Goal: Information Seeking & Learning: Learn about a topic

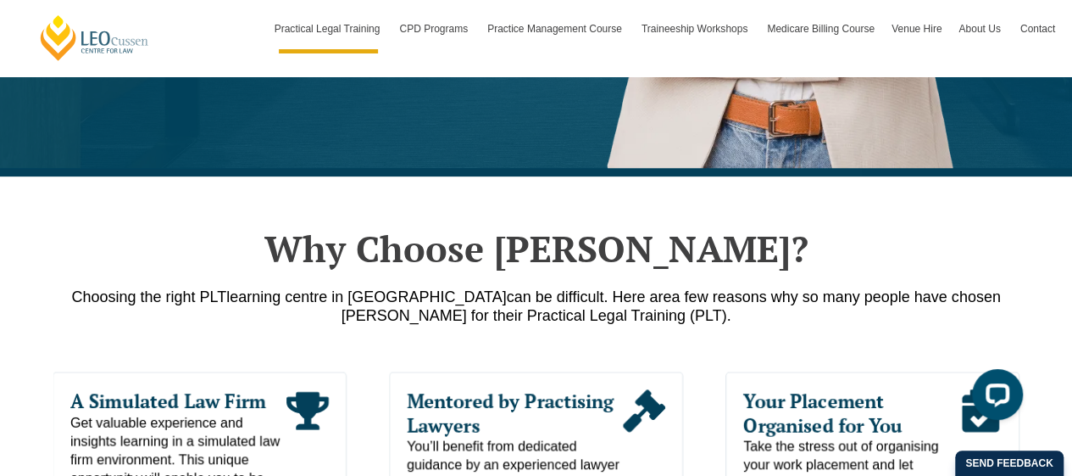
scroll to position [742, 0]
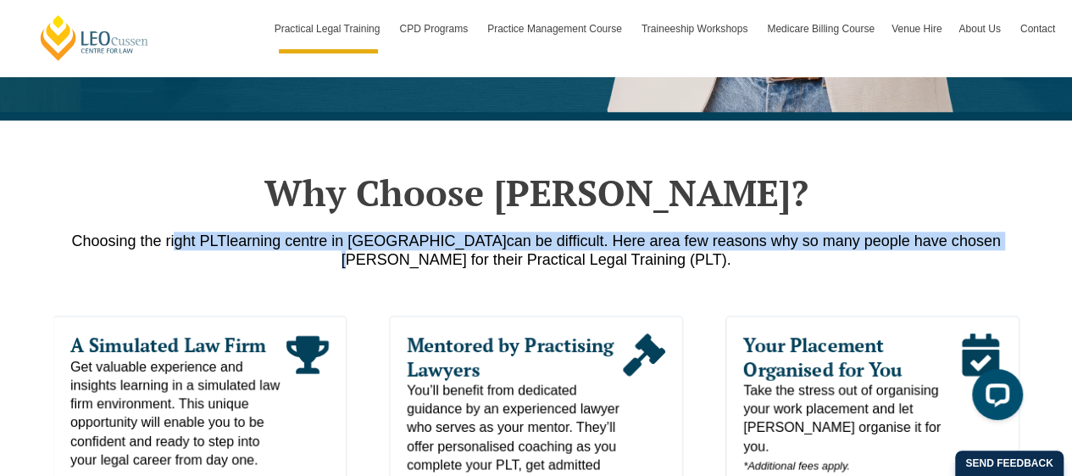
drag, startPoint x: 170, startPoint y: 243, endPoint x: 905, endPoint y: 249, distance: 735.0
click at [905, 249] on p "Choosing the right PLT learning centre in Victoria can be difficult. Here are a…" at bounding box center [536, 249] width 966 height 37
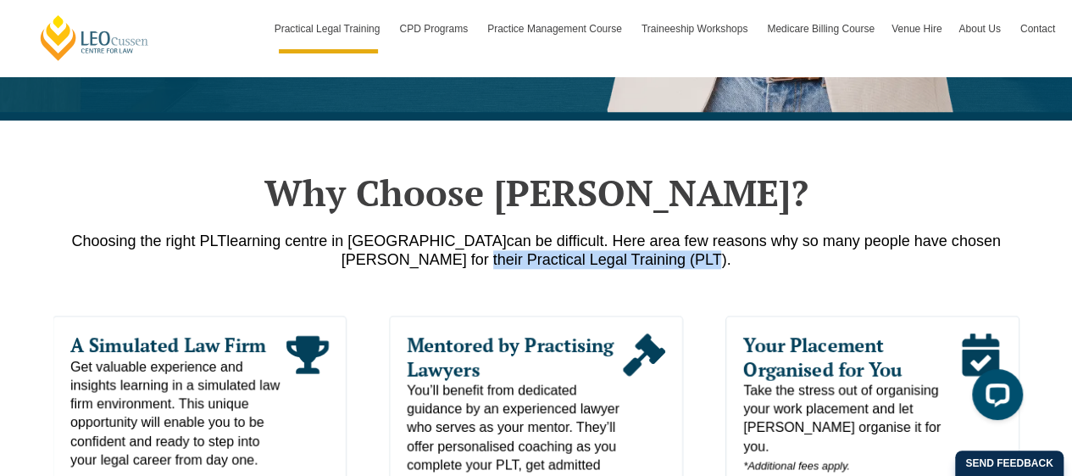
drag, startPoint x: 432, startPoint y: 260, endPoint x: 657, endPoint y: 252, distance: 224.8
click at [657, 252] on p "Choosing the right PLT learning centre in Victoria can be difficult. Here are a…" at bounding box center [536, 249] width 966 height 37
click at [686, 261] on p "Choosing the right PLT learning centre in Victoria can be difficult. Here are a…" at bounding box center [536, 249] width 966 height 37
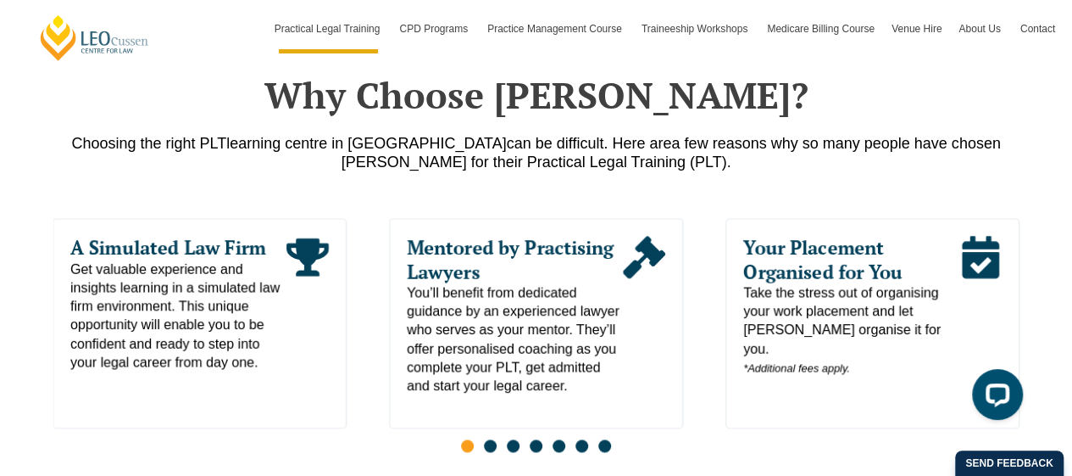
scroll to position [882, 0]
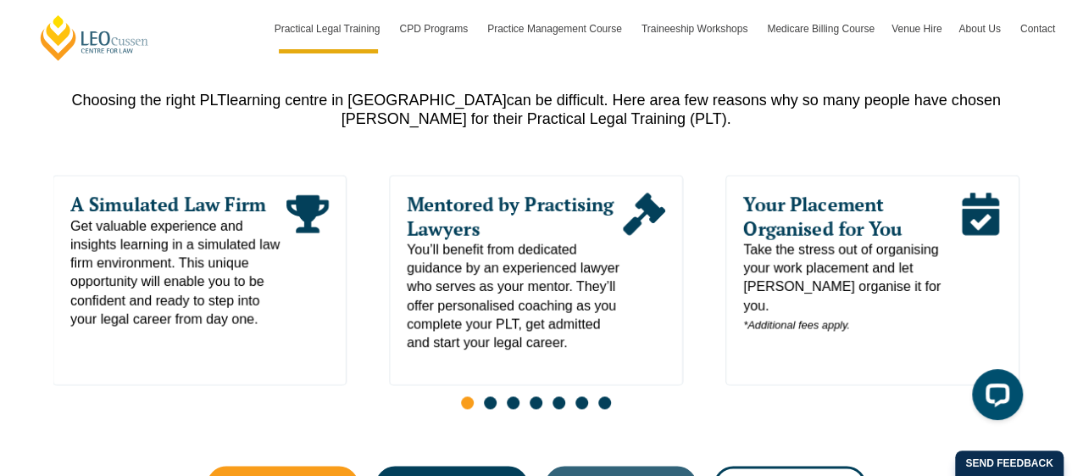
click at [1049, 269] on div "Why Choose Leo Cussen? Choosing the right PLT learning centre in Victoria can b…" at bounding box center [536, 276] width 1072 height 592
click at [498, 394] on div "Slides" at bounding box center [536, 403] width 966 height 19
click at [490, 396] on span "Go to slide 2" at bounding box center [490, 402] width 13 height 13
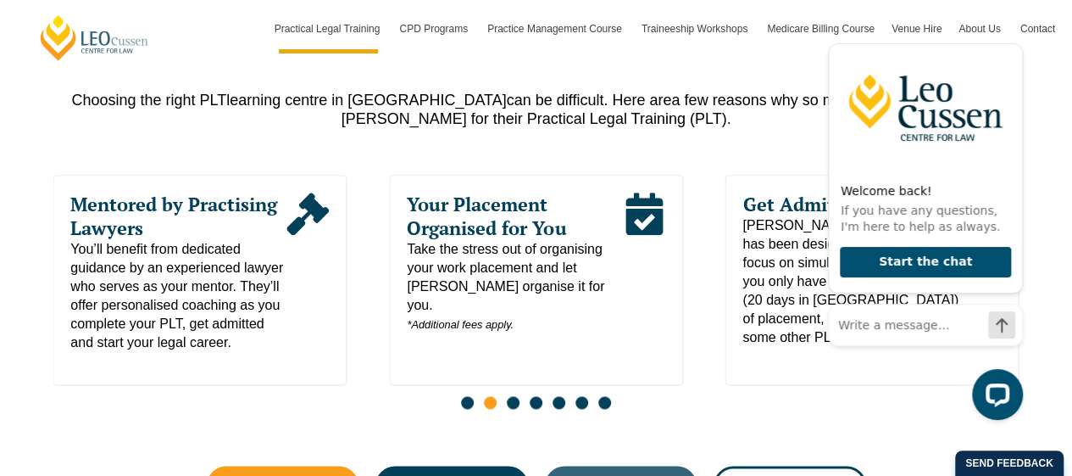
click at [1062, 245] on div "Why Choose Leo Cussen? Choosing the right PLT learning centre in Victoria can b…" at bounding box center [536, 276] width 1072 height 592
click at [894, 334] on input "Write a message…" at bounding box center [925, 324] width 193 height 41
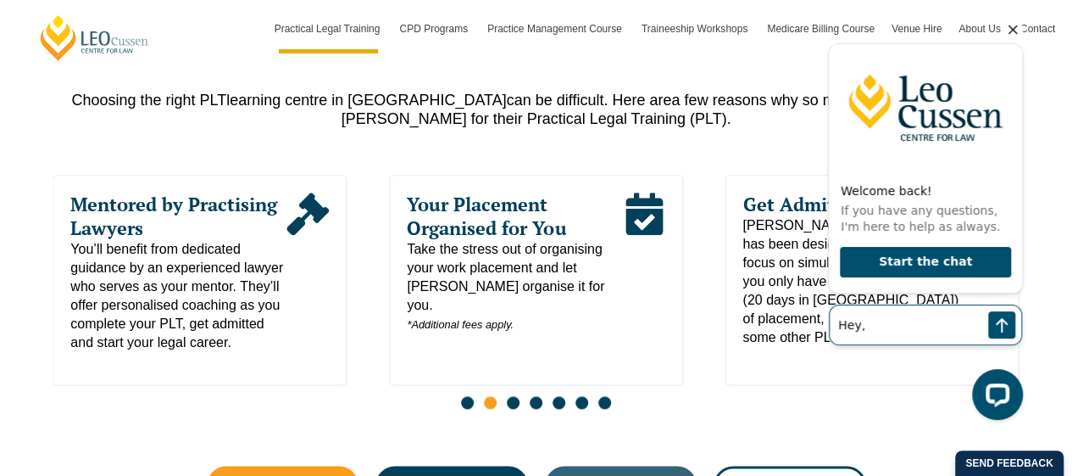
type input "Hey,"
click at [988, 311] on button "Send a message" at bounding box center [1001, 324] width 27 height 27
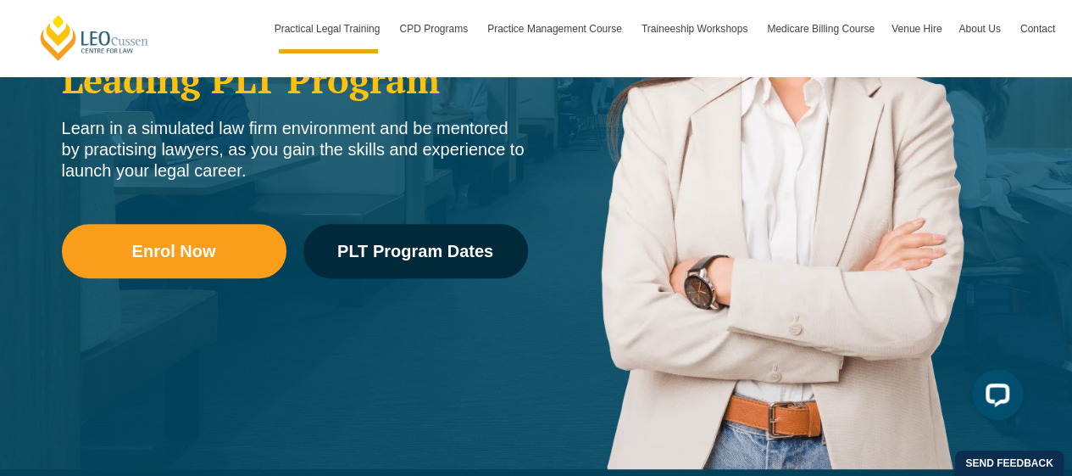
scroll to position [0, 0]
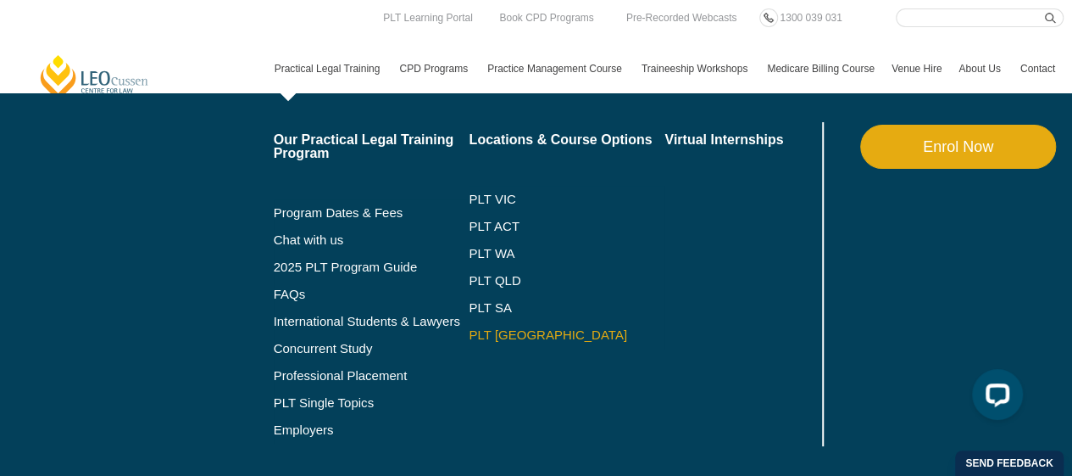
click at [492, 331] on link "PLT [GEOGRAPHIC_DATA]" at bounding box center [567, 335] width 196 height 14
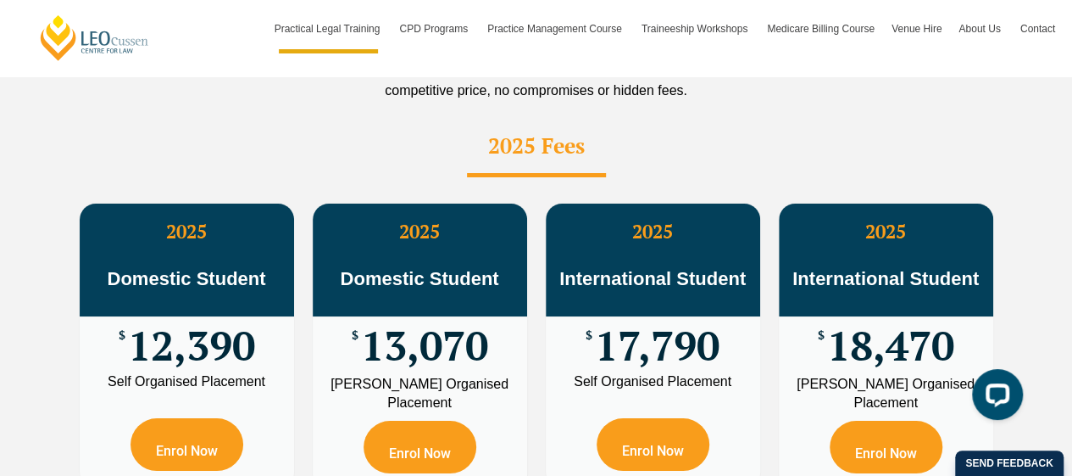
scroll to position [3064, 0]
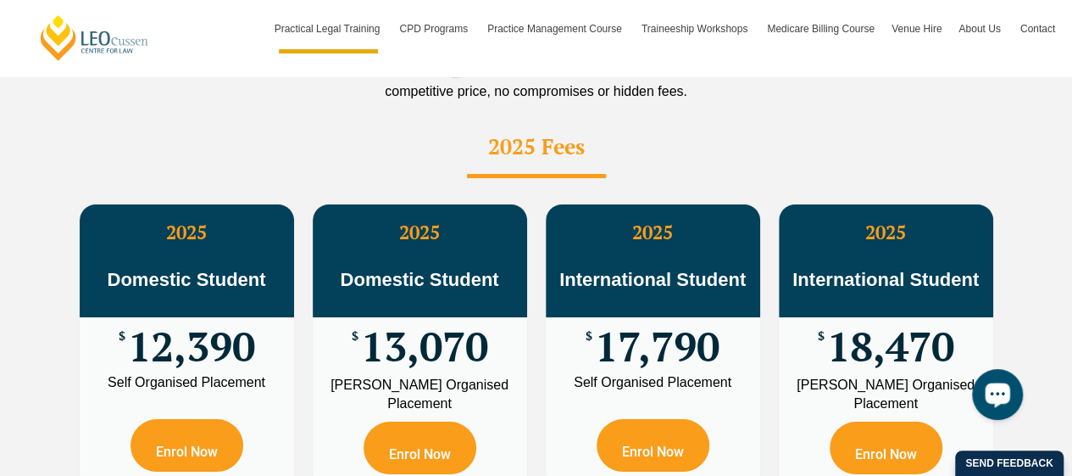
click at [1003, 393] on circle "Open LiveChat chat widget" at bounding box center [1003, 393] width 3 height 3
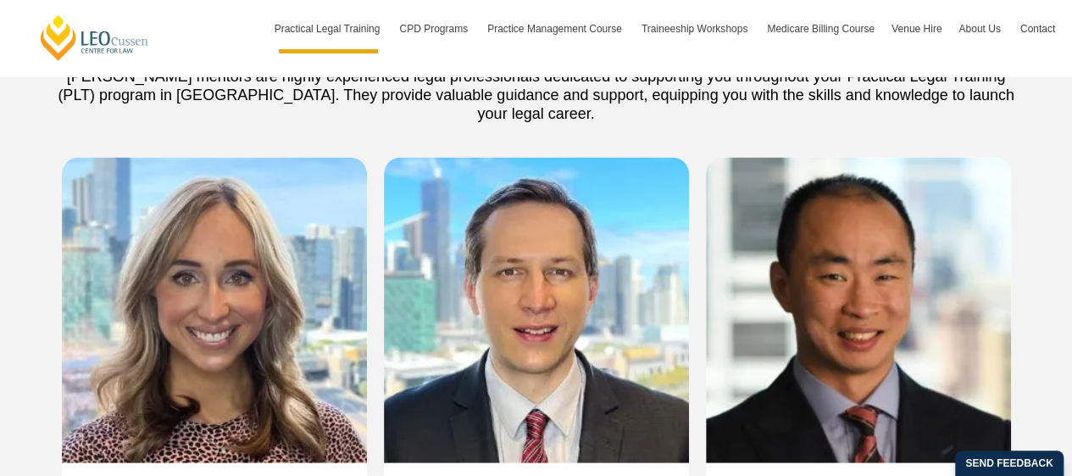
scroll to position [4628, 0]
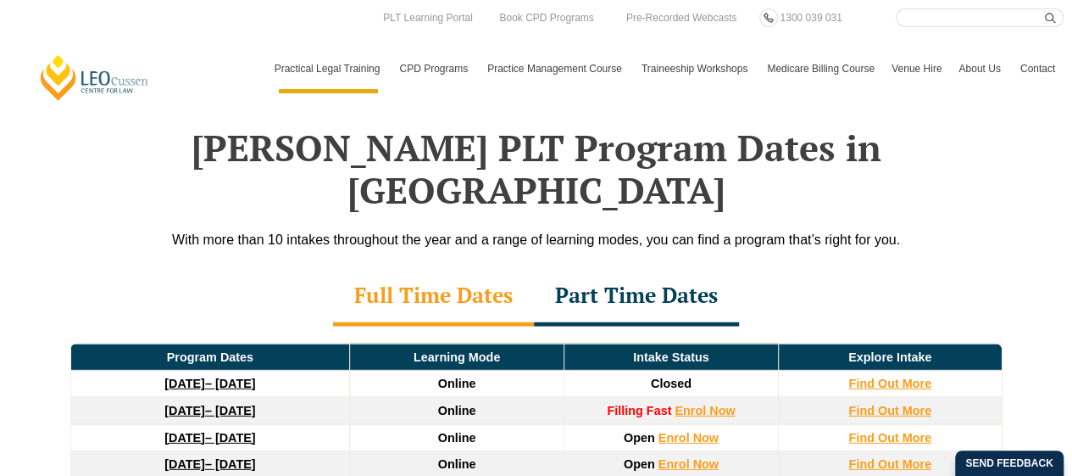
scroll to position [2188, 0]
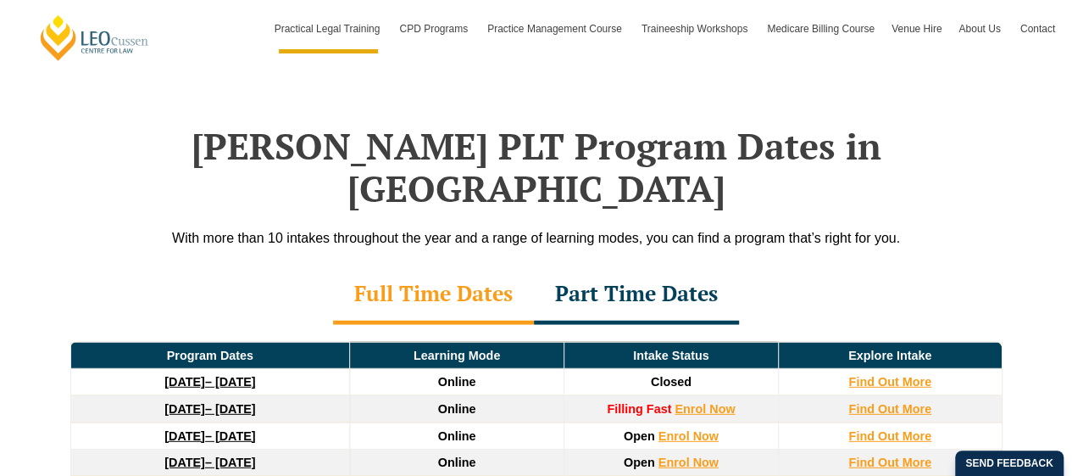
click at [646, 265] on div "Part Time Dates" at bounding box center [636, 294] width 205 height 59
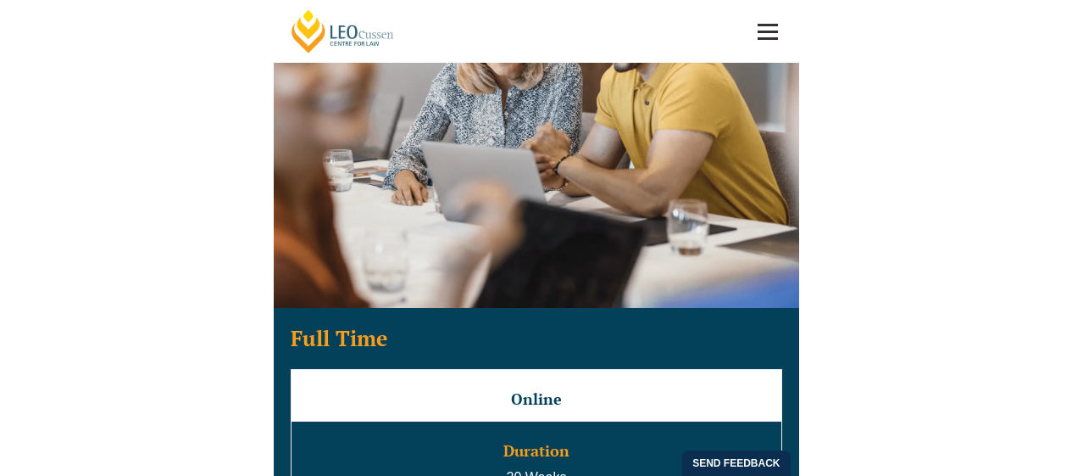
scroll to position [2432, 0]
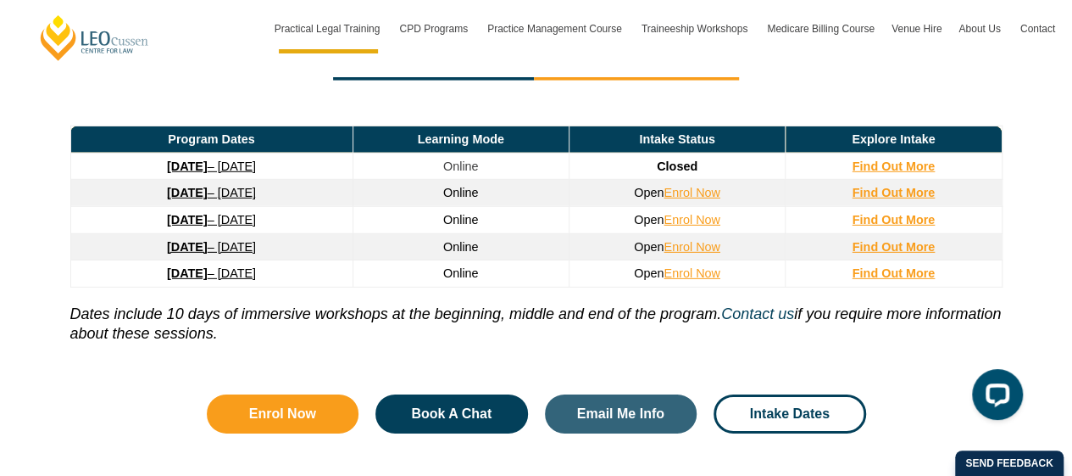
click at [1035, 225] on div "[PERSON_NAME] PLT Program Dates in [GEOGRAPHIC_DATA] With more than 10 intakes …" at bounding box center [536, 148] width 1072 height 705
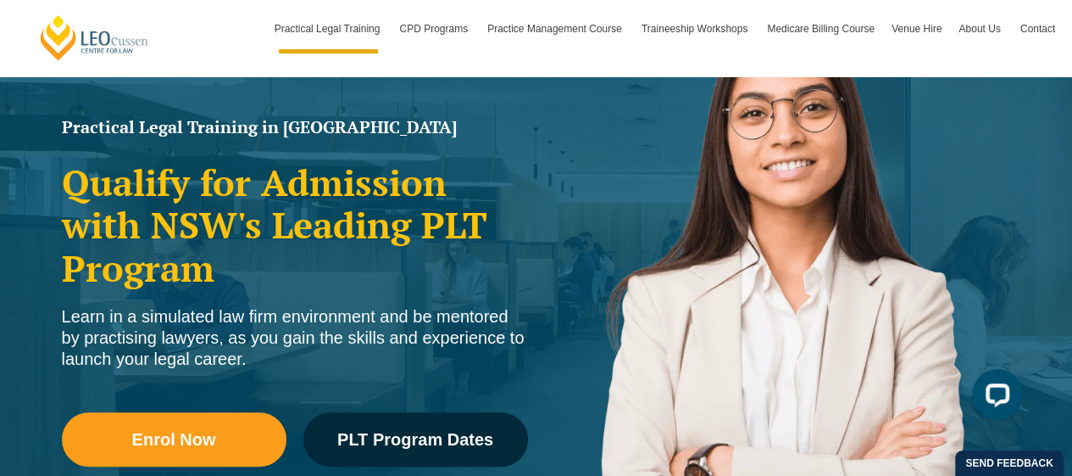
scroll to position [0, 0]
